Goal: Task Accomplishment & Management: Use online tool/utility

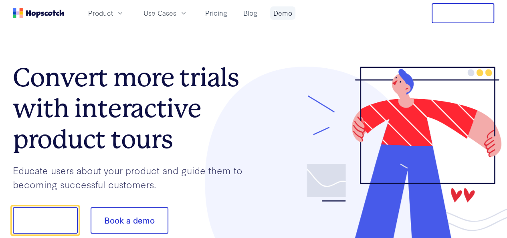
click at [296, 16] on link "Demo" at bounding box center [282, 12] width 25 height 13
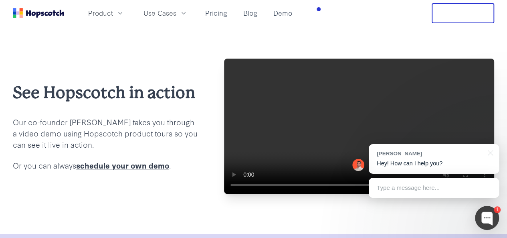
click at [490, 154] on div at bounding box center [489, 152] width 20 height 16
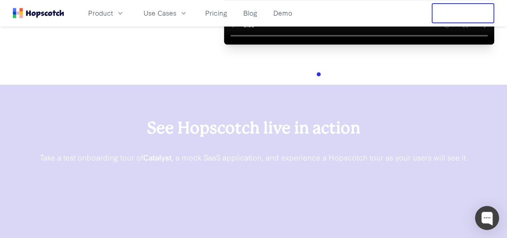
scroll to position [241, 0]
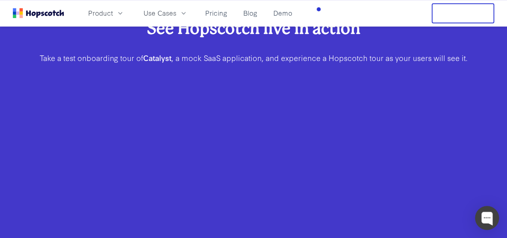
click at [469, 12] on button "Free Trial" at bounding box center [463, 13] width 63 height 20
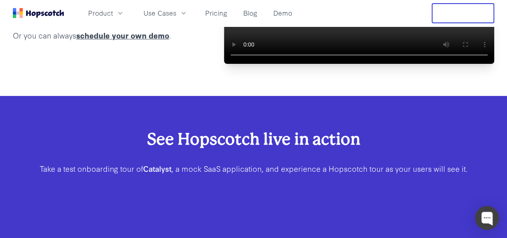
scroll to position [0, 0]
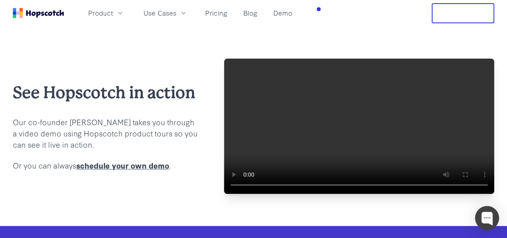
click at [19, 12] on rect "Home" at bounding box center [17, 13] width 3 height 3
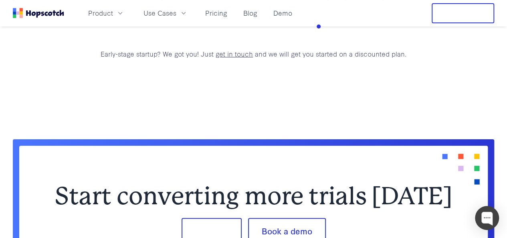
scroll to position [3168, 0]
